Goal: Task Accomplishment & Management: Manage account settings

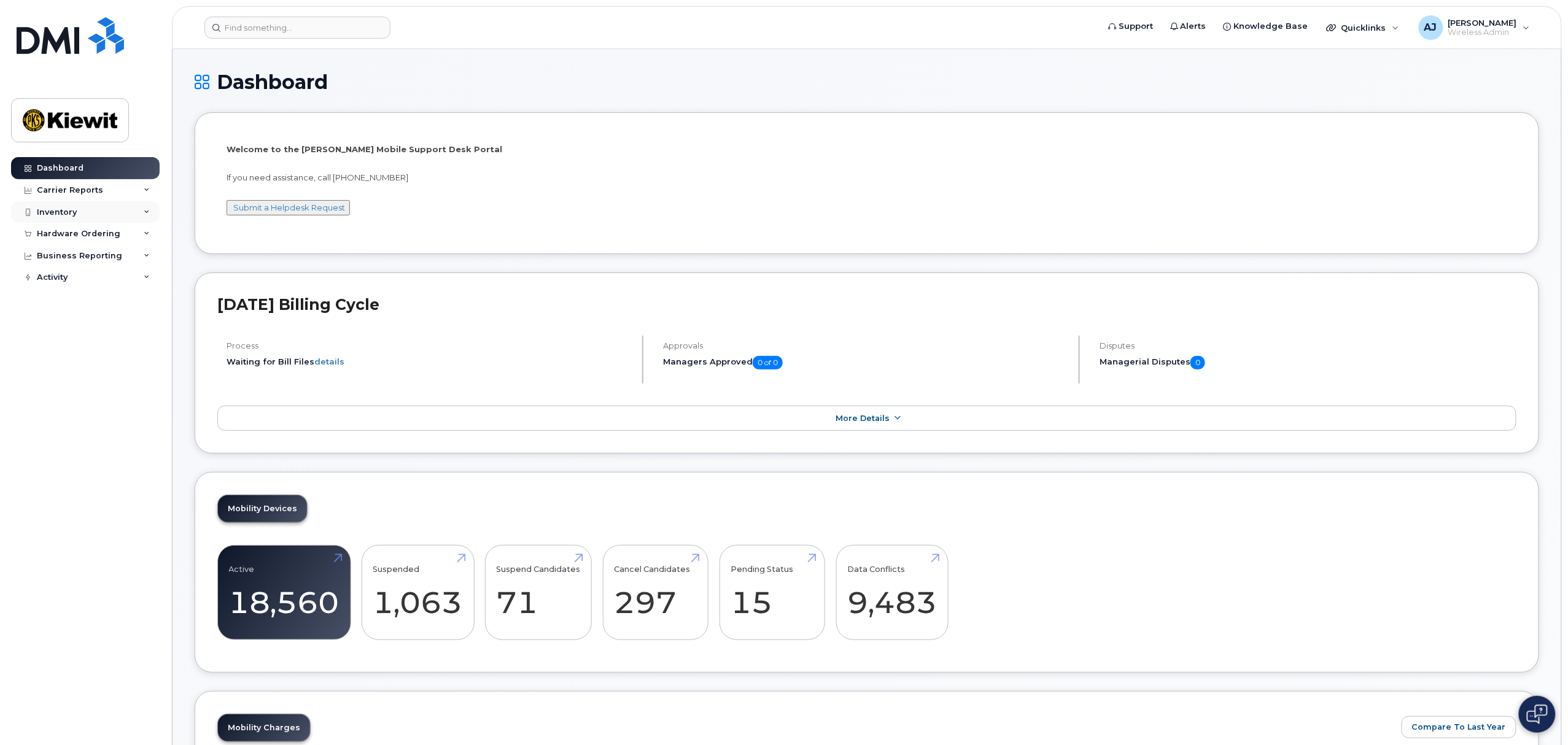
click at [102, 217] on div "Inventory" at bounding box center [85, 212] width 148 height 22
click at [92, 229] on div "Mobility Devices" at bounding box center [77, 235] width 70 height 11
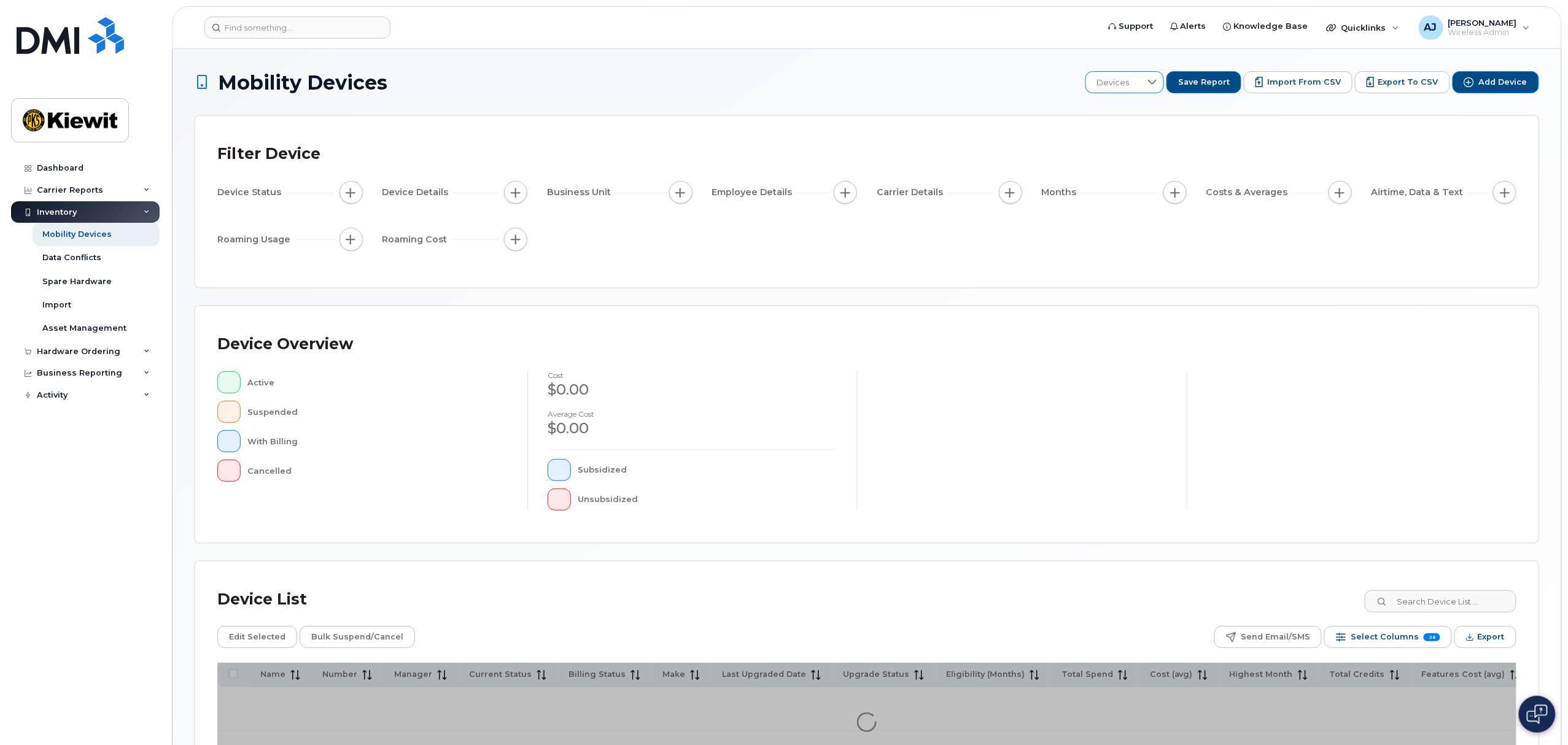
click at [1132, 79] on span "Devices" at bounding box center [1113, 83] width 55 height 22
click at [1143, 189] on li "106486" at bounding box center [1169, 189] width 145 height 22
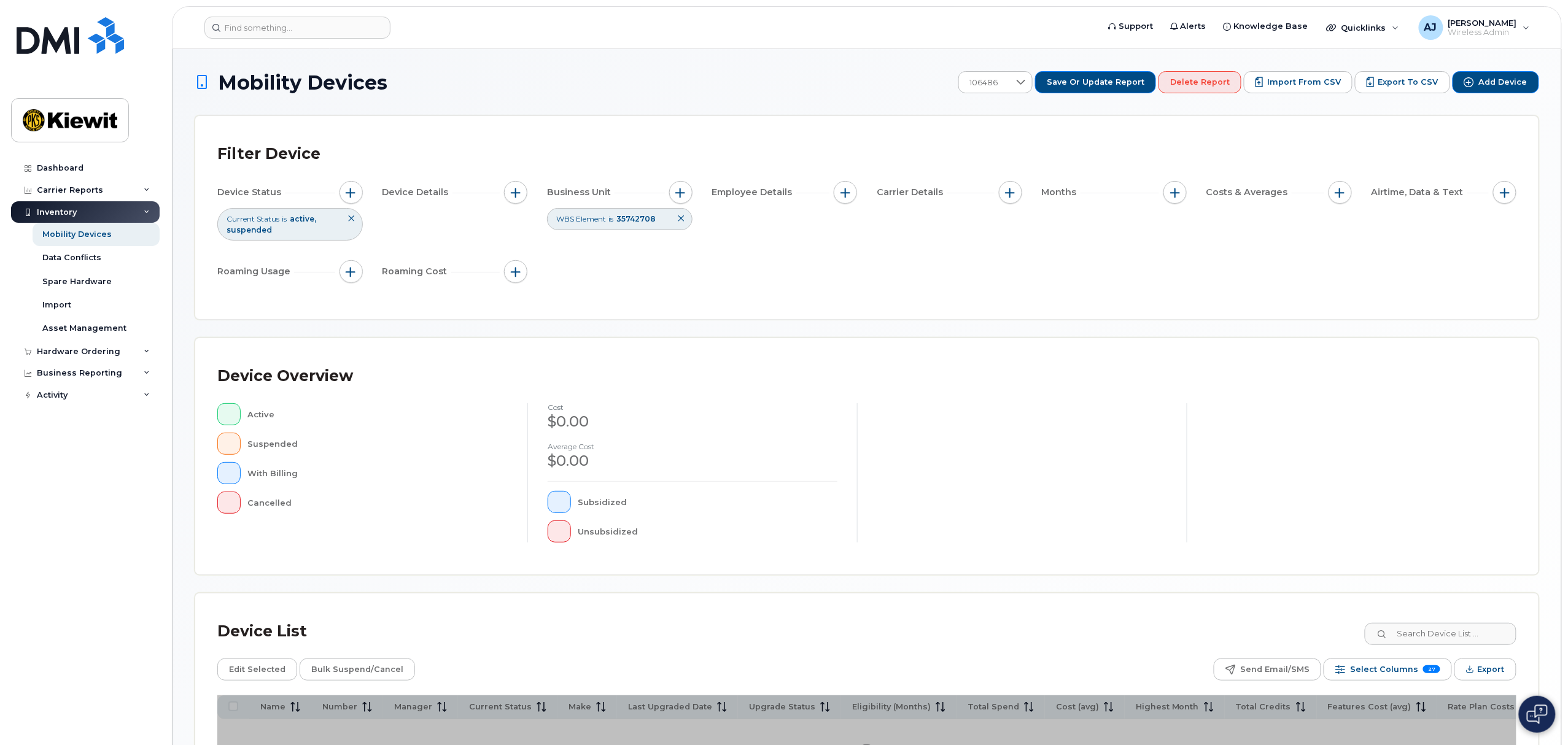
drag, startPoint x: 1459, startPoint y: 455, endPoint x: 1444, endPoint y: 454, distance: 15.0
click at [1459, 455] on div at bounding box center [1351, 472] width 330 height 139
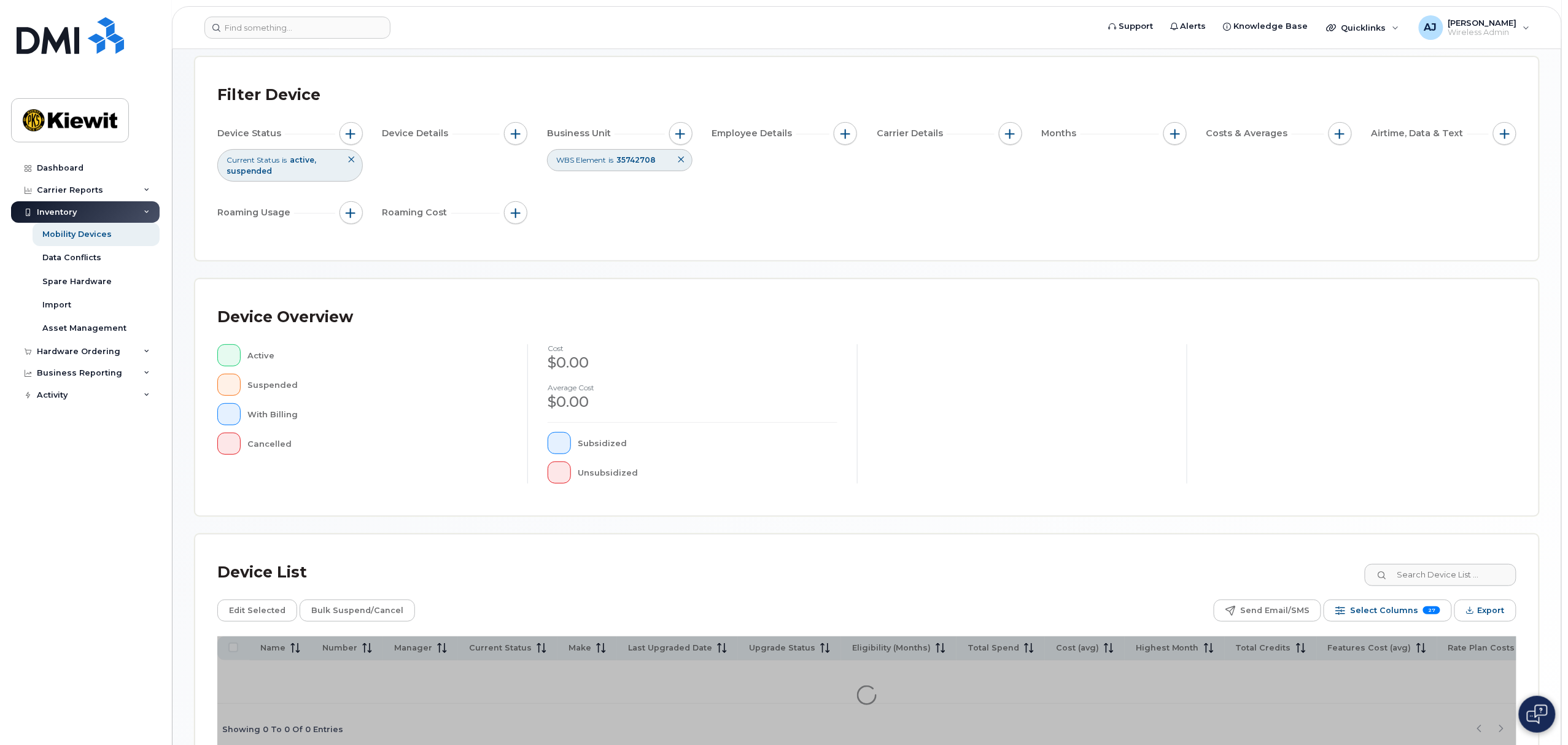
scroll to position [135, 0]
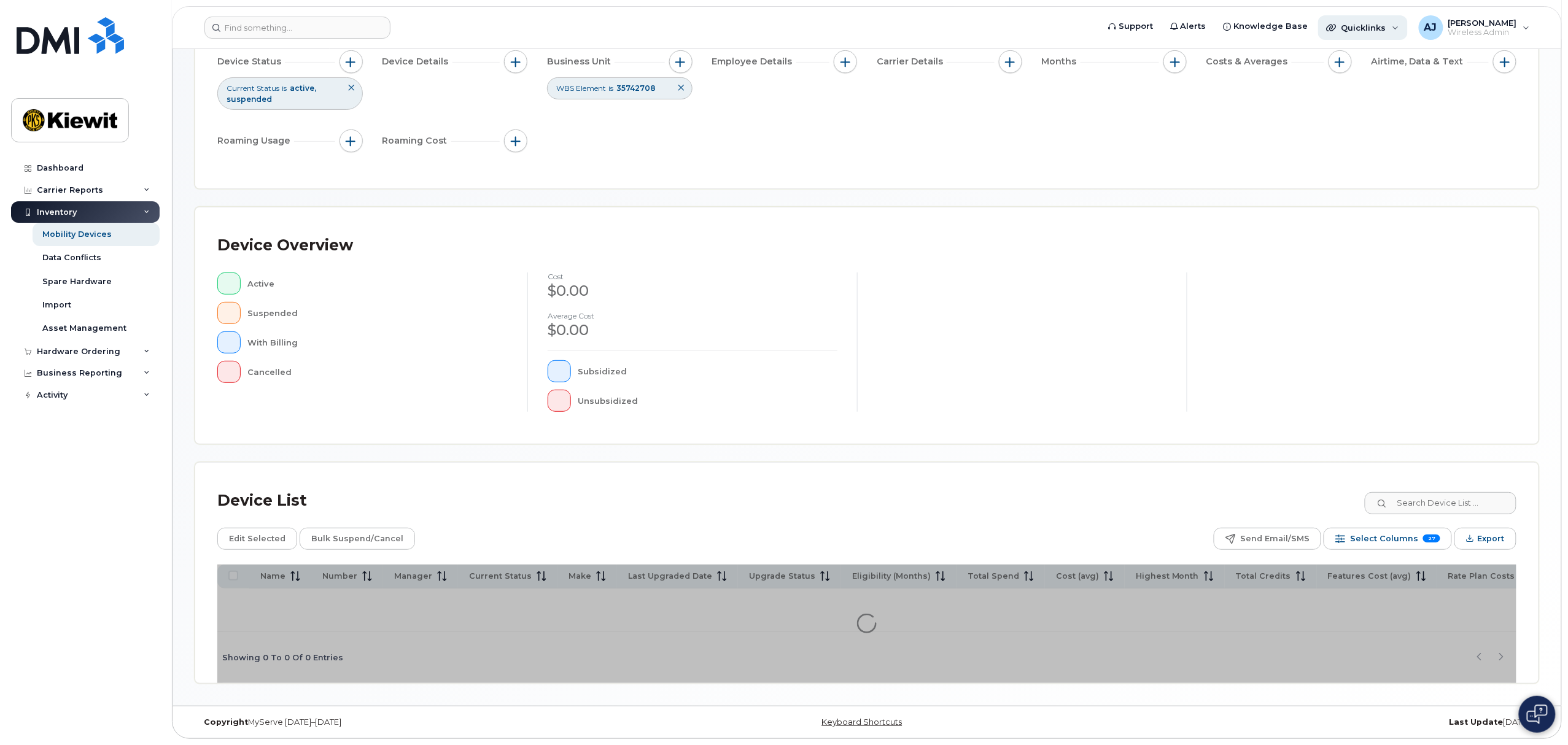
click at [1377, 37] on div "Quicklinks" at bounding box center [1363, 28] width 89 height 25
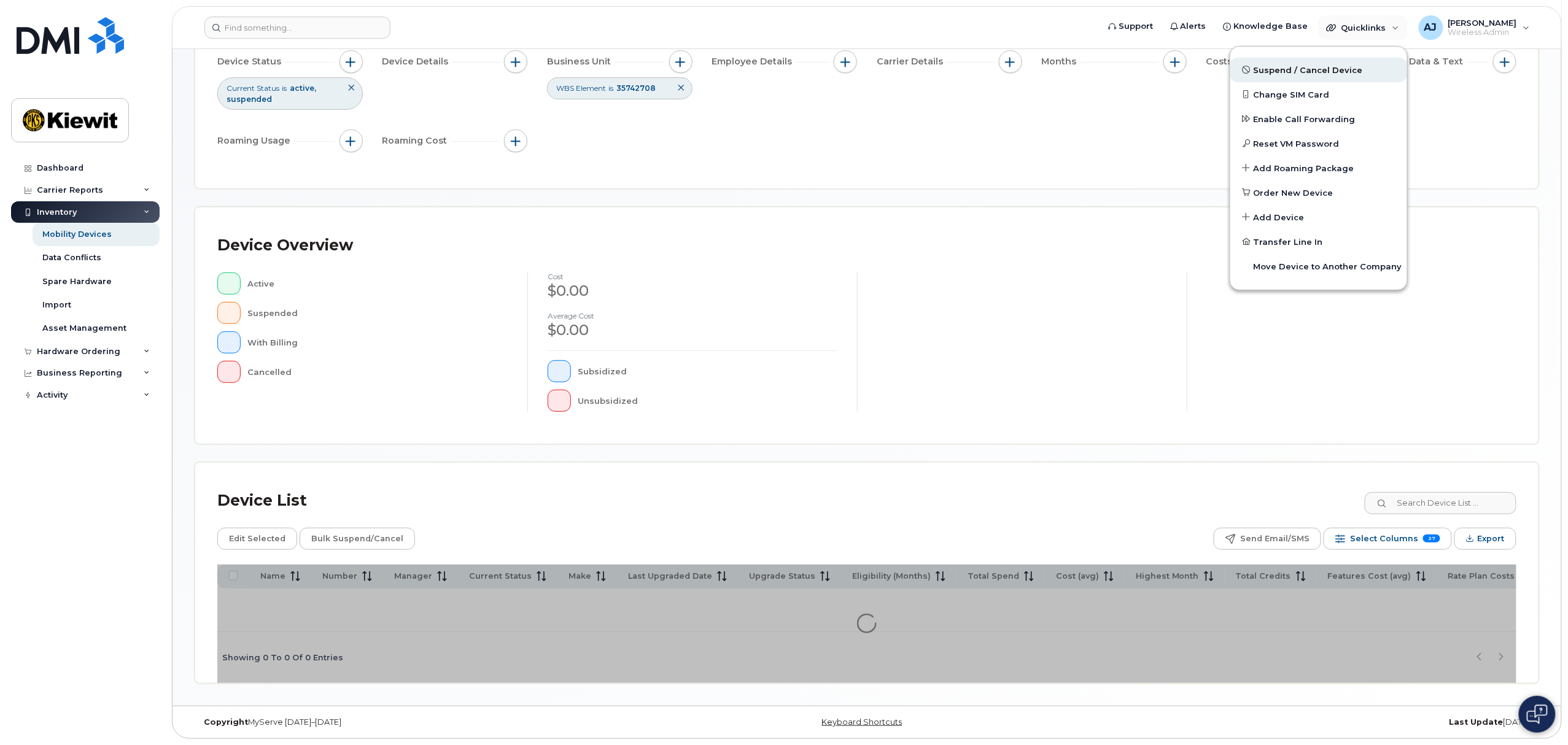
click at [1344, 68] on span "Suspend / Cancel Device" at bounding box center [1308, 71] width 109 height 12
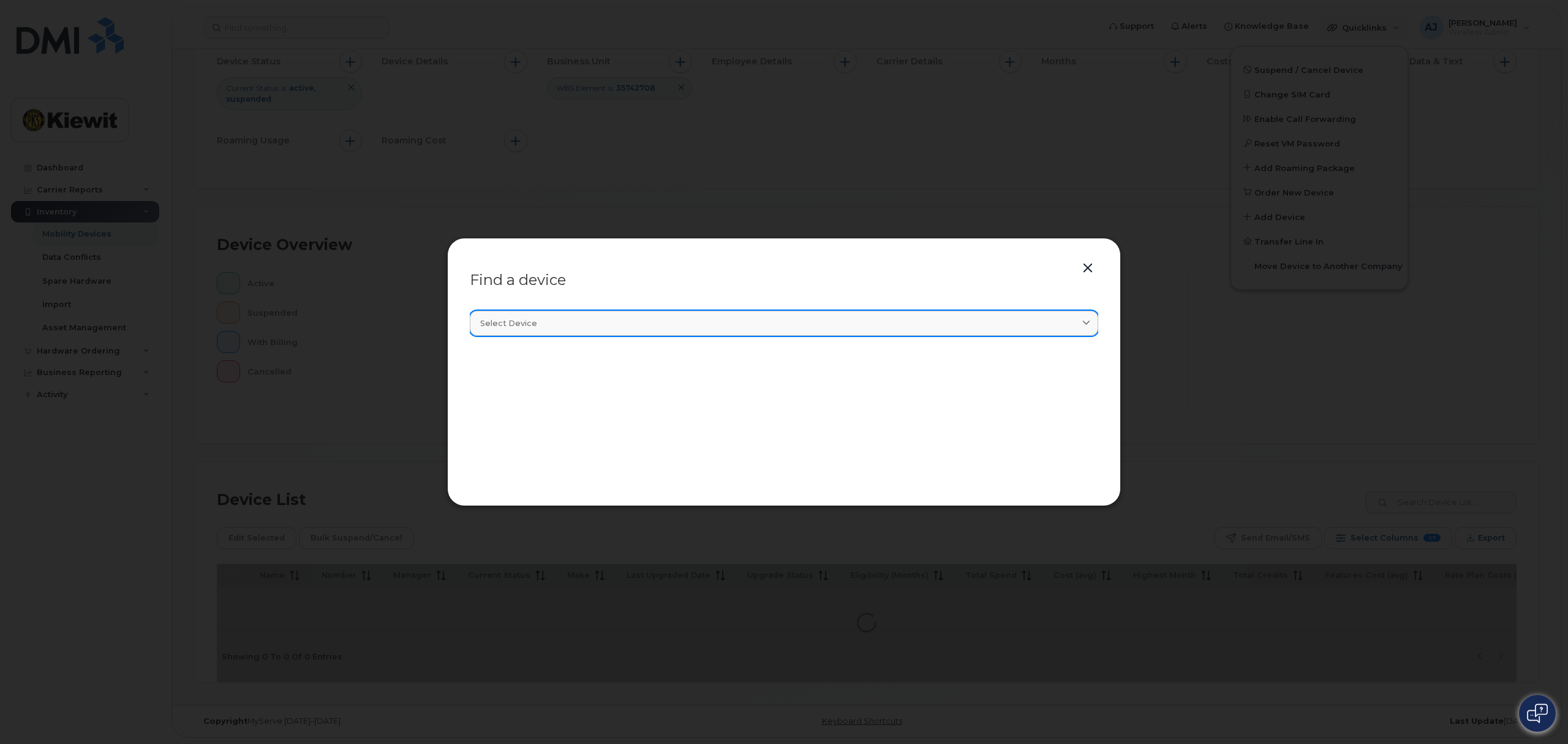
click at [671, 324] on div "Select device" at bounding box center [784, 323] width 607 height 12
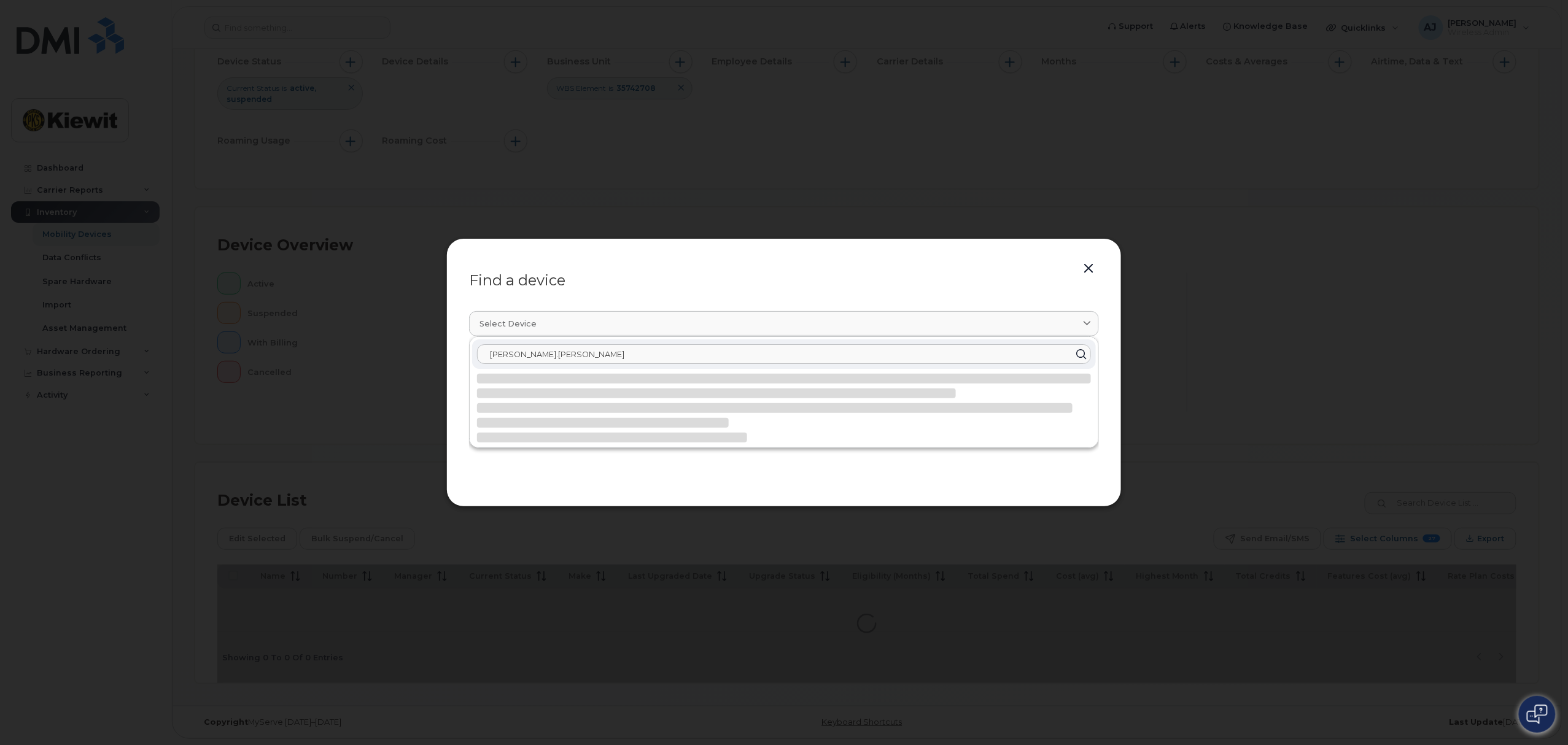
type input "[PERSON_NAME].[PERSON_NAME]"
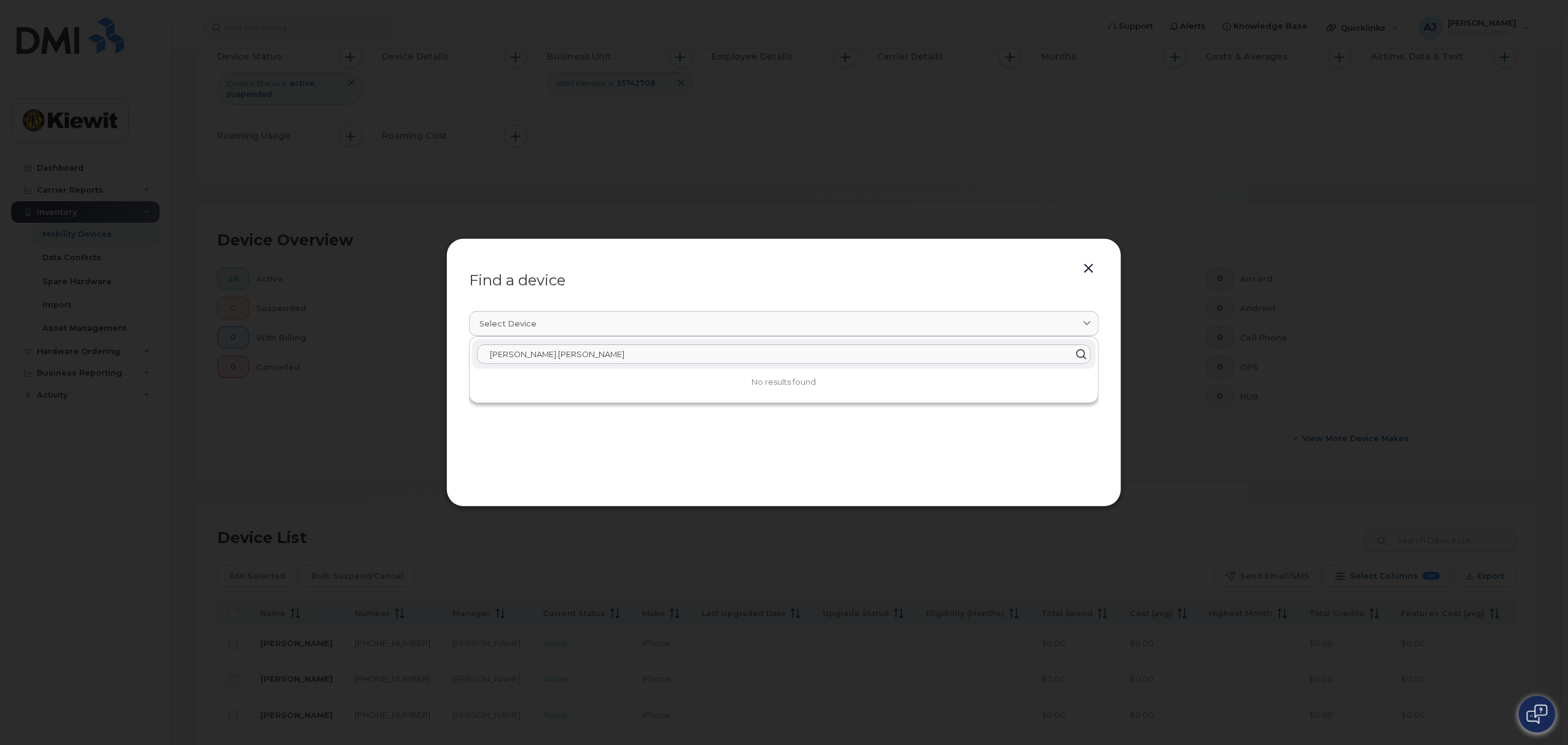
click at [1087, 263] on button "button" at bounding box center [1088, 269] width 19 height 17
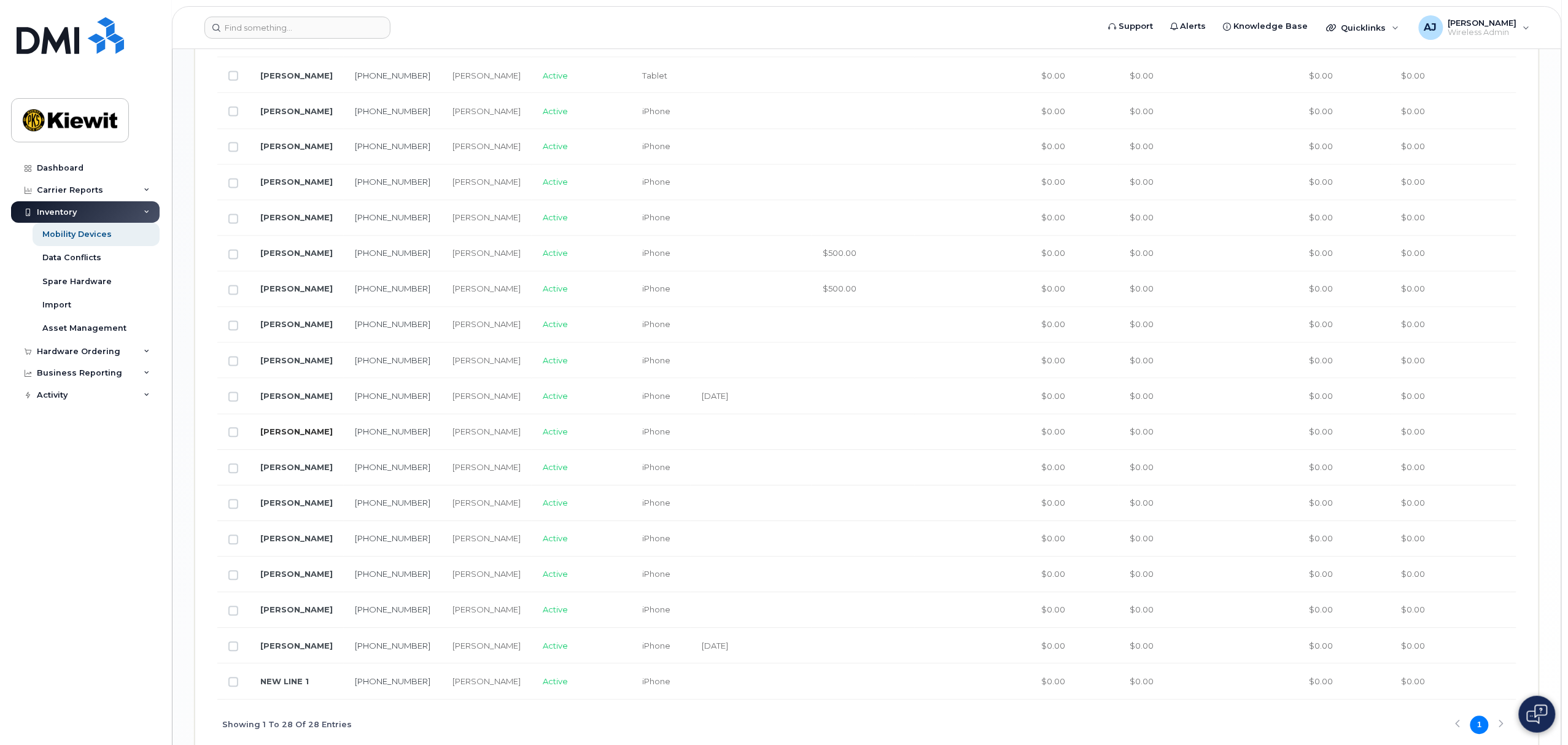
scroll to position [1036, 0]
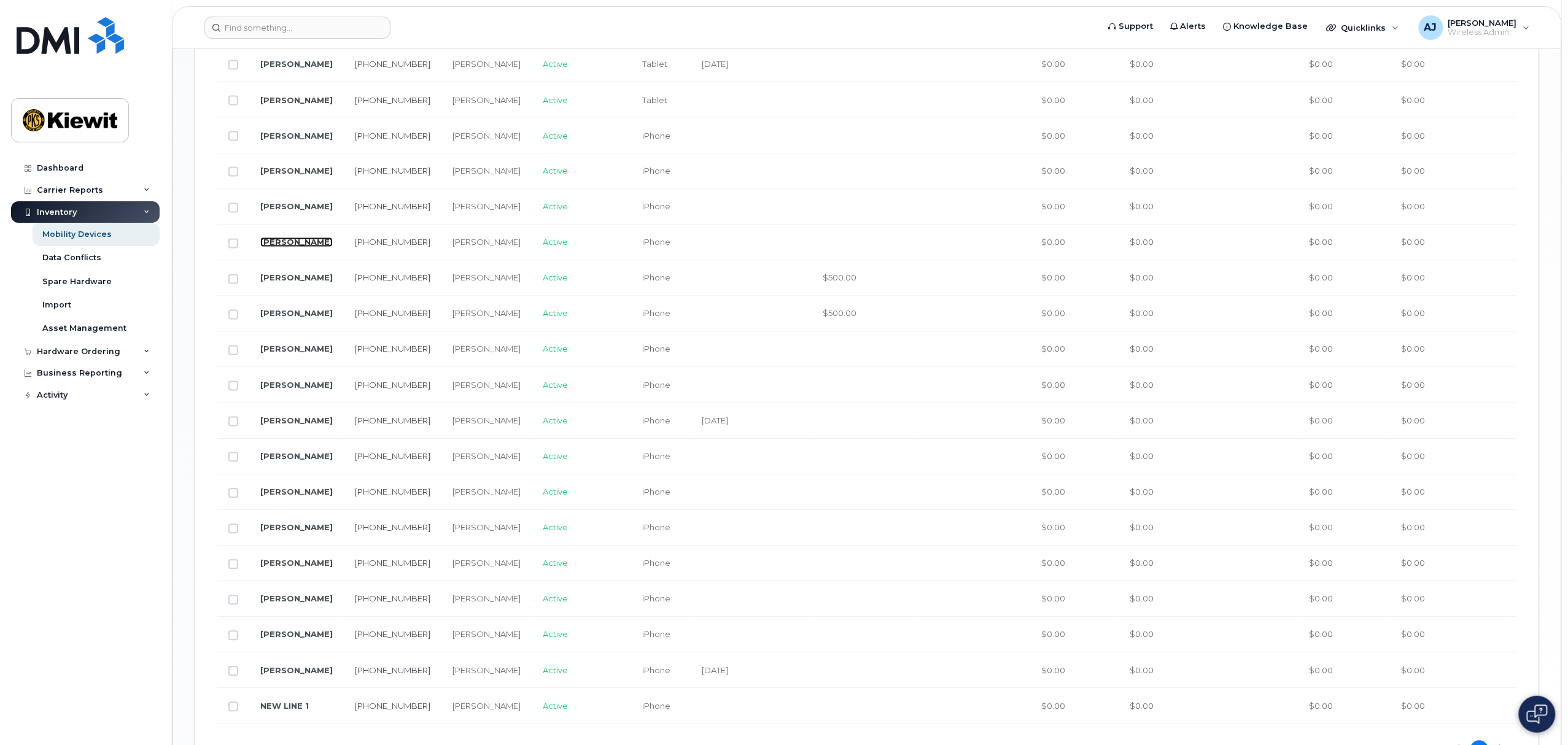
click at [278, 244] on link "[PERSON_NAME]" at bounding box center [296, 242] width 73 height 10
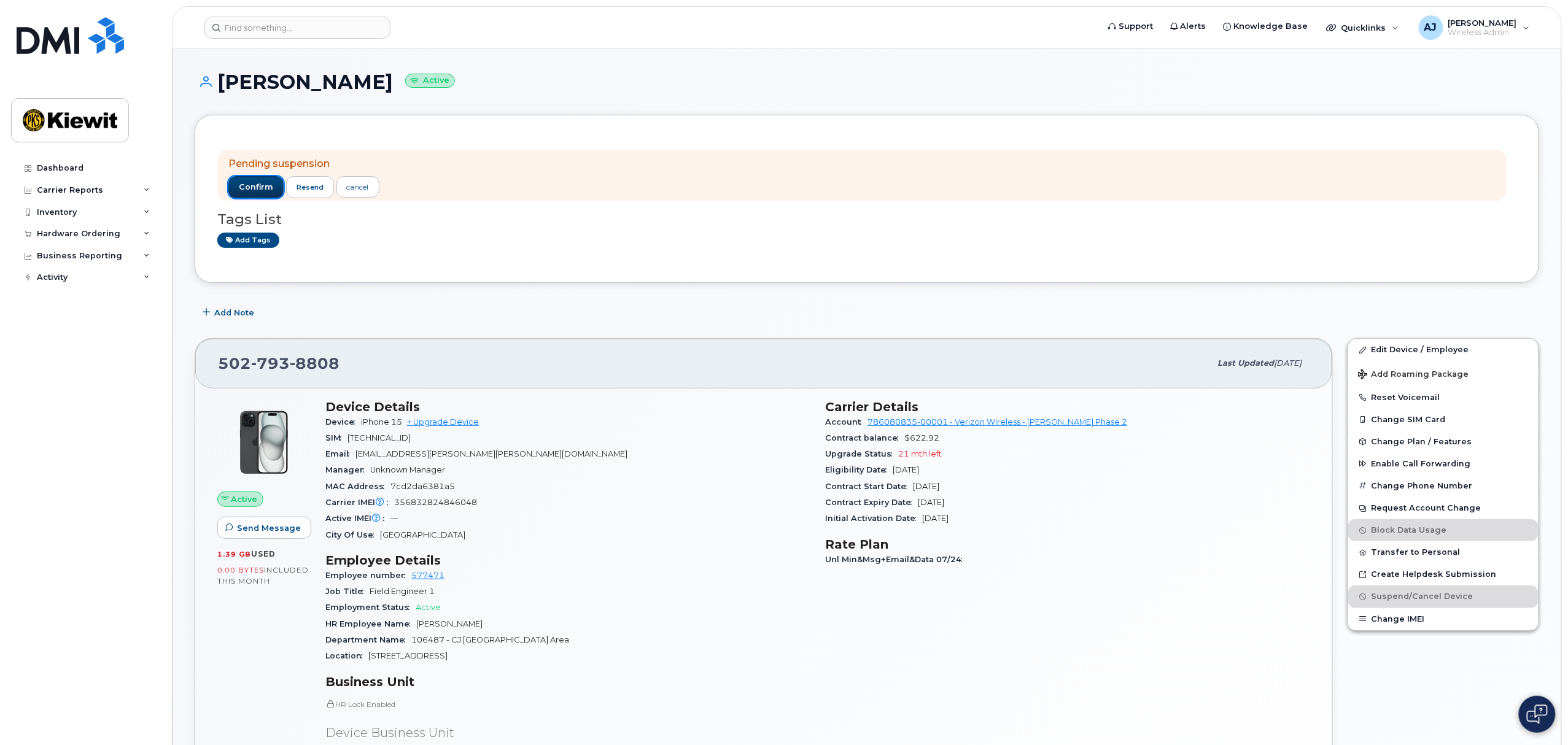
click at [247, 186] on span "confirm" at bounding box center [255, 187] width 34 height 11
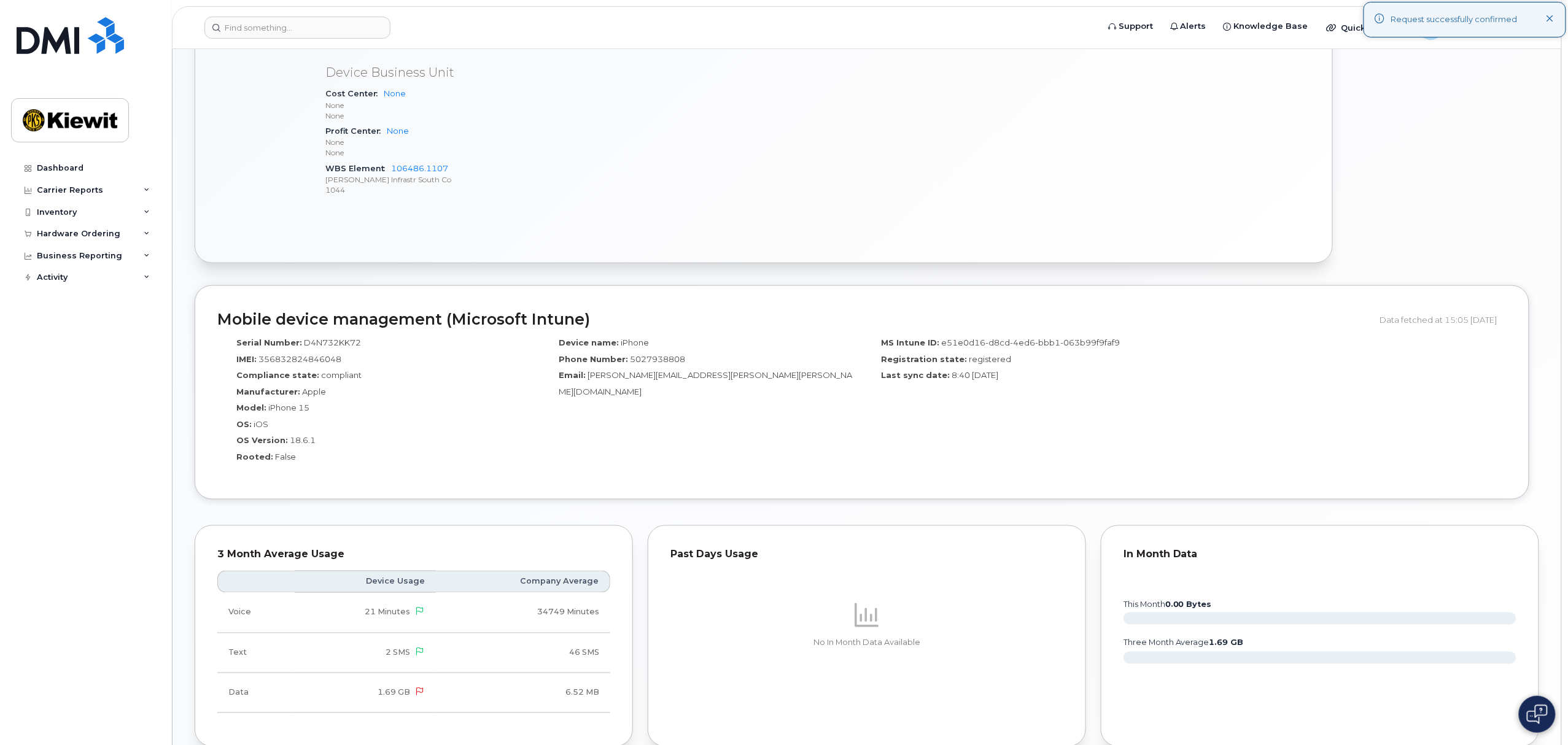
scroll to position [654, 0]
